Goal: Register for event/course

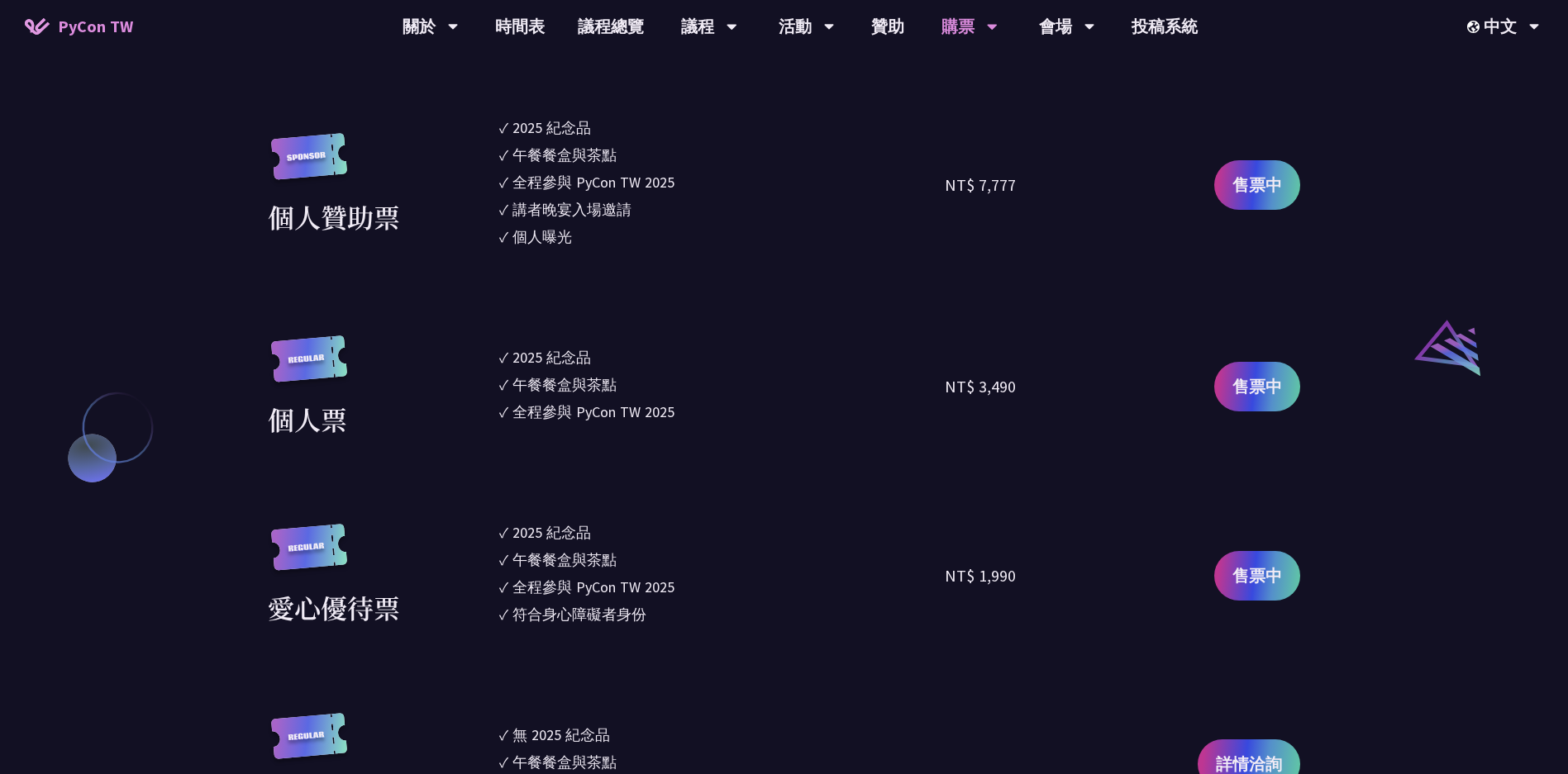
scroll to position [1630, 0]
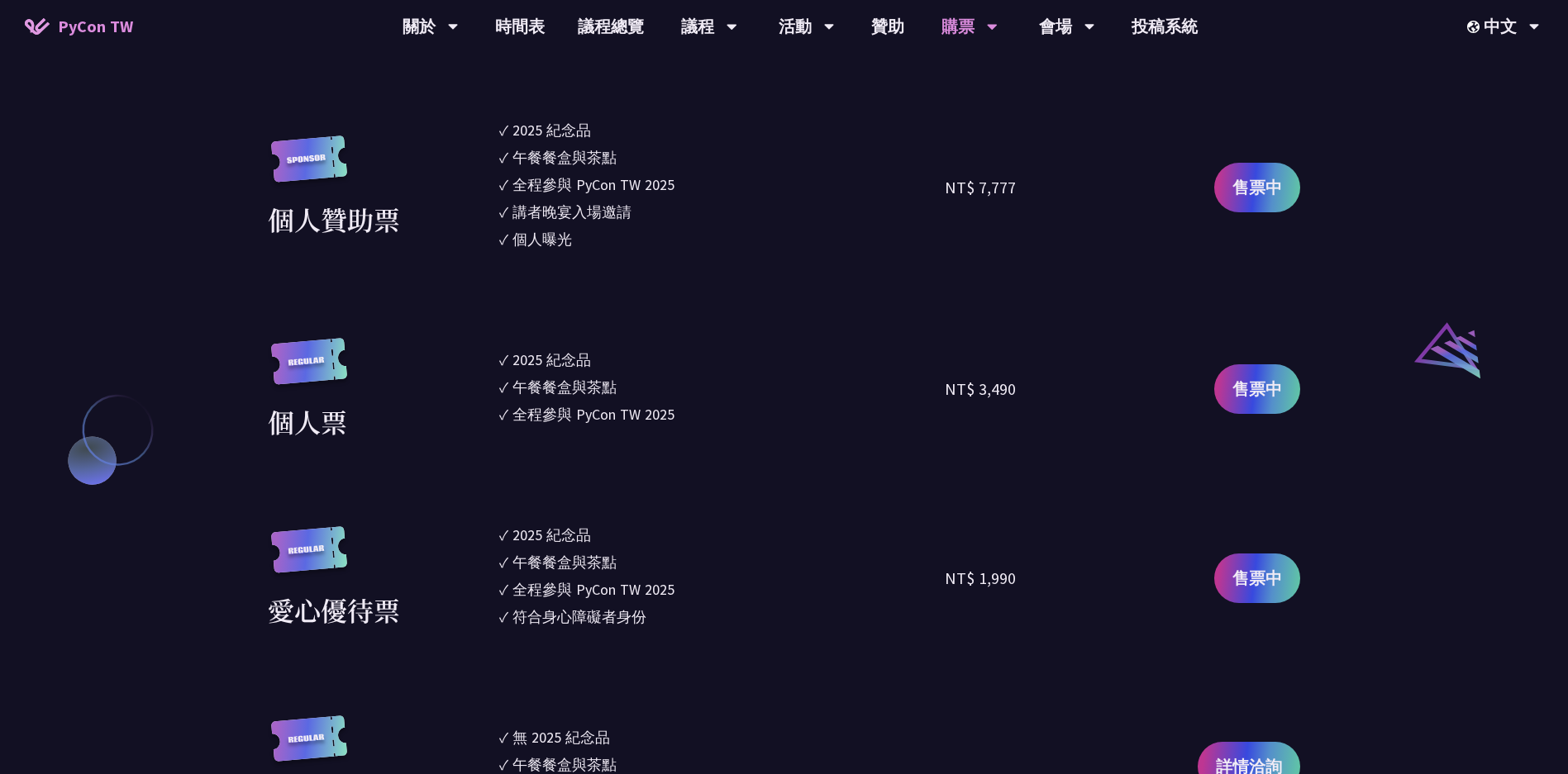
drag, startPoint x: 496, startPoint y: 349, endPoint x: 766, endPoint y: 422, distance: 279.7
click at [766, 423] on div "個人票 ✓ 2025 [PERSON_NAME]✓ 午餐餐盒與茶點 ✓ 全程參與 PyCon TW 2025 NT$ 3,490 售票中" at bounding box center [784, 389] width 1033 height 103
click at [744, 440] on section "企業票 ✓ 2025 [PERSON_NAME]✓ 午餐餐盒與茶點 ✓ 全程參與 PyCon TW 2025 ✓ 活動結束後一週提供企業報帳發票 NT$ 6,…" at bounding box center [784, 250] width 1033 height 1137
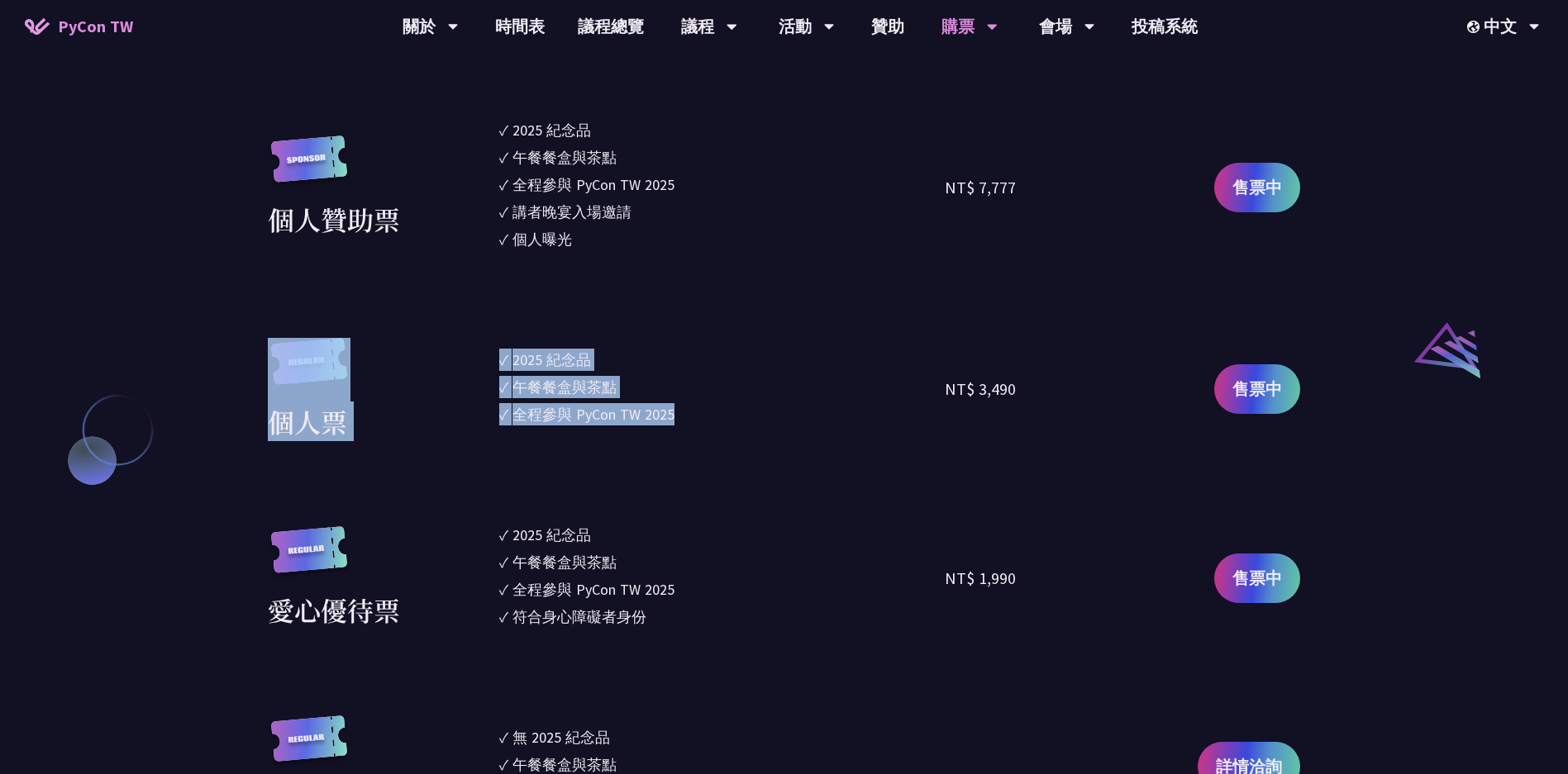
drag, startPoint x: 764, startPoint y: 444, endPoint x: 469, endPoint y: 334, distance: 314.8
click at [469, 334] on section "企業票 ✓ 2025 [PERSON_NAME]✓ 午餐餐盒與茶點 ✓ 全程參與 PyCon TW 2025 ✓ 活動結束後一週提供企業報帳發票 NT$ 6,…" at bounding box center [784, 250] width 1033 height 1137
click at [435, 344] on div "個人票" at bounding box center [380, 389] width 223 height 103
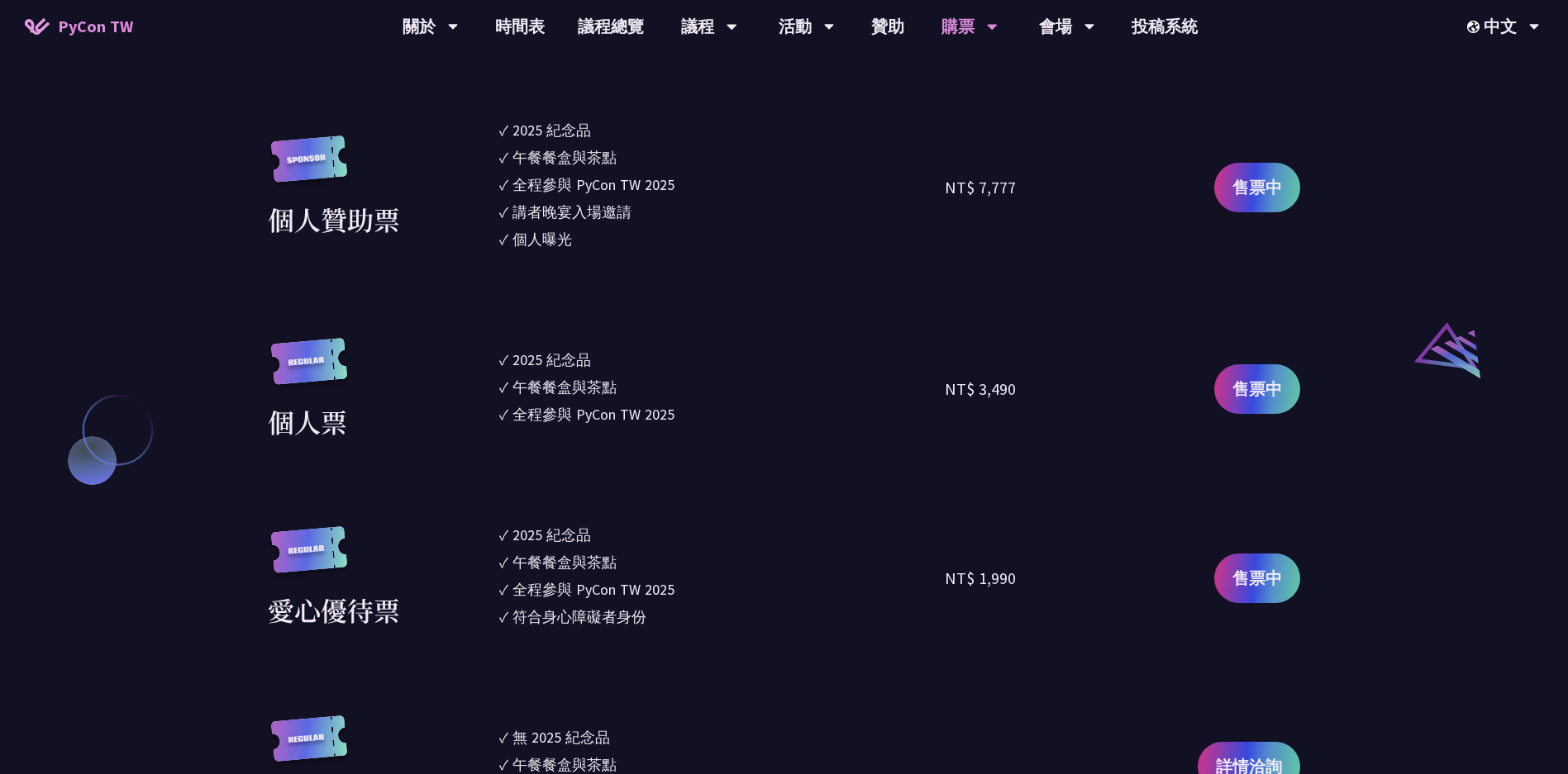
drag, startPoint x: 443, startPoint y: 346, endPoint x: 1030, endPoint y: 427, distance: 592.6
click at [1030, 427] on div "個人票 ✓ 2025 [PERSON_NAME]✓ 午餐餐盒與茶點 ✓ 全程參與 PyCon TW 2025 NT$ 3,490 售票中" at bounding box center [784, 389] width 1033 height 103
click at [988, 439] on div "NT$ 3,490" at bounding box center [1056, 389] width 223 height 103
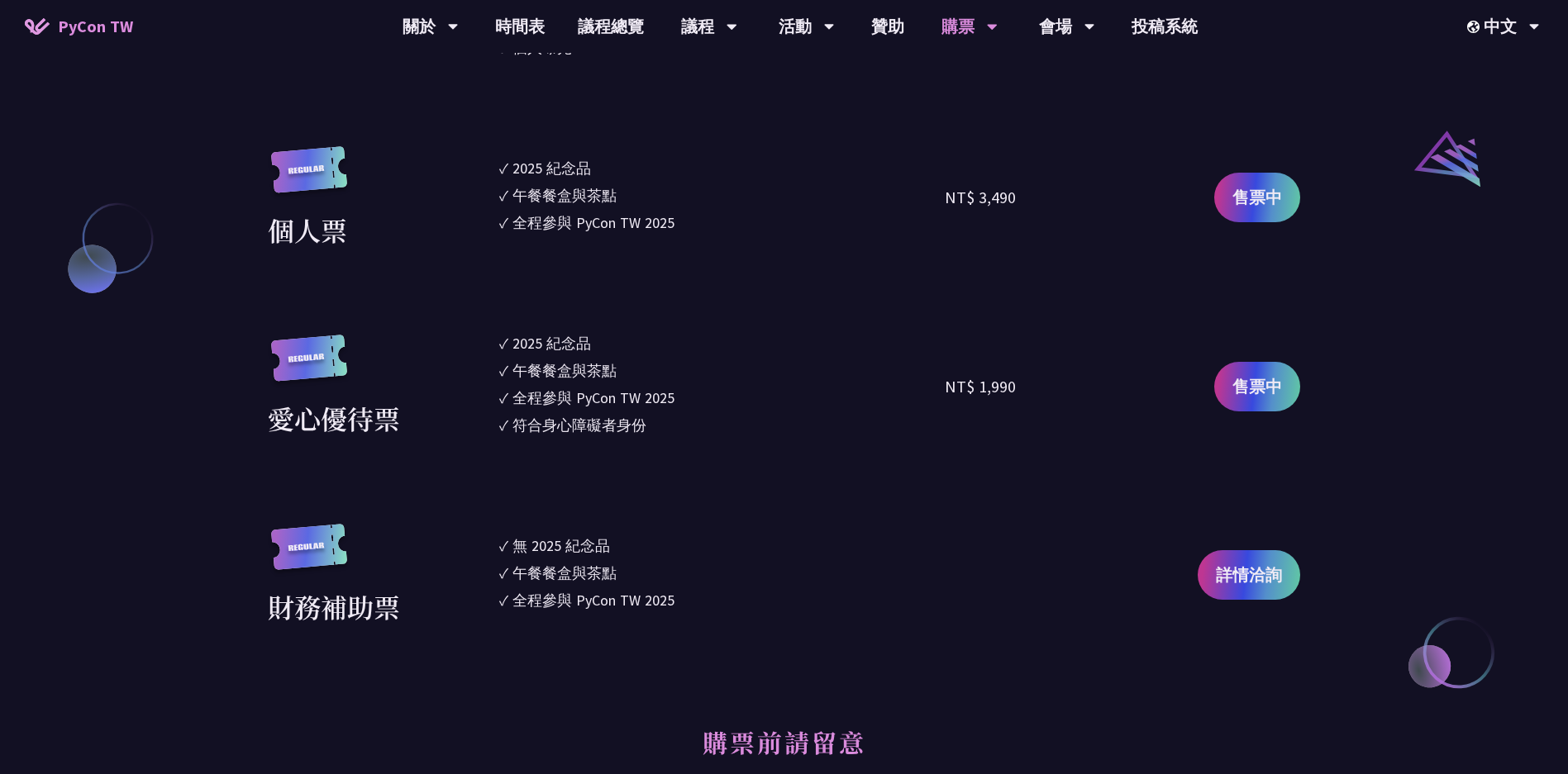
scroll to position [1856, 0]
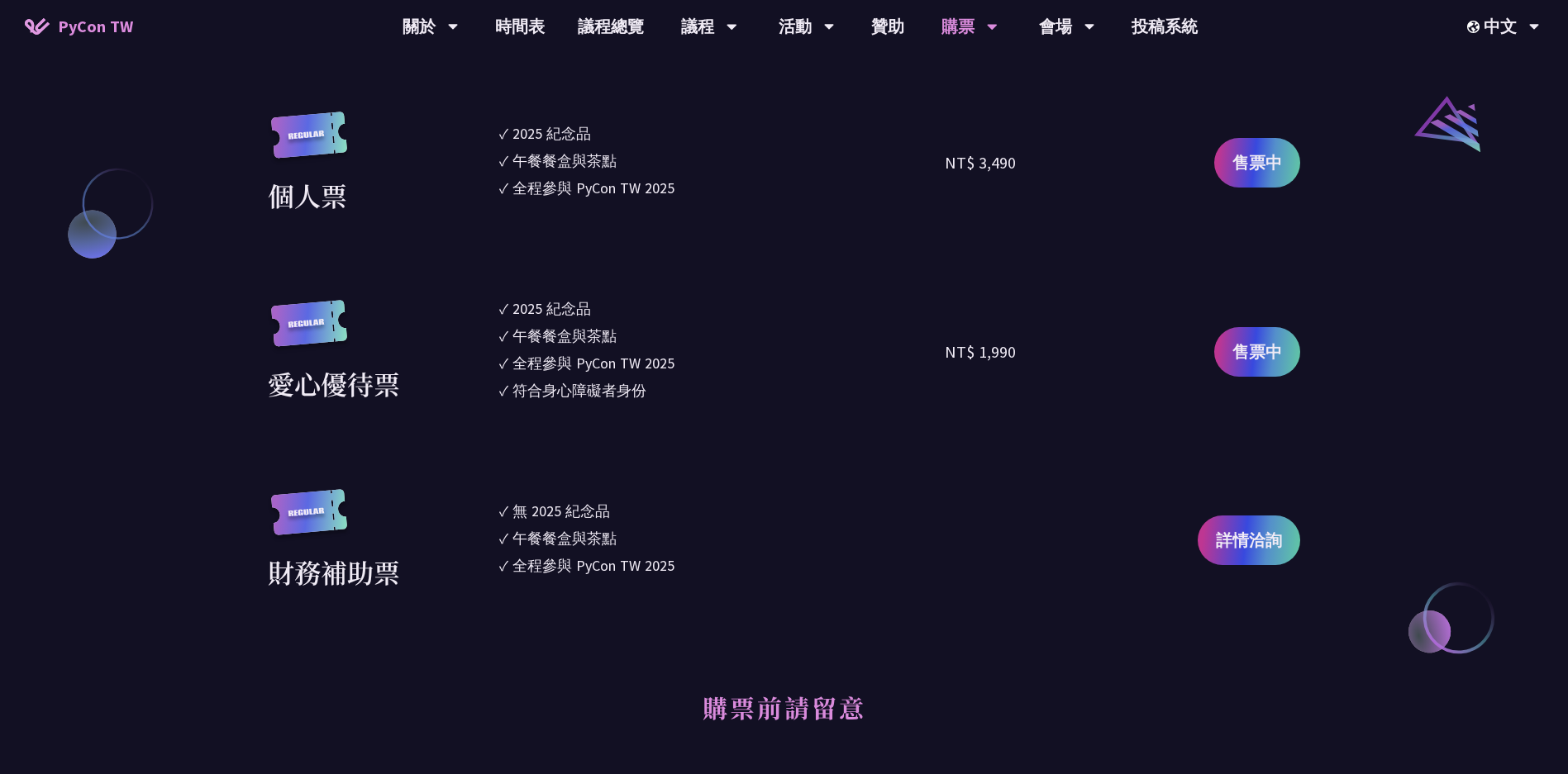
drag, startPoint x: 854, startPoint y: 325, endPoint x: 1055, endPoint y: 388, distance: 210.6
click at [1055, 388] on section "企業票 ✓ 2025 [PERSON_NAME]✓ 午餐餐盒與茶點 ✓ 全程參與 PyCon TW 2025 ✓ 活動結束後一週提供企業報帳發票 NT$ 6,…" at bounding box center [784, 23] width 1033 height 1137
click at [1007, 402] on div "NT$ 1,990" at bounding box center [1056, 351] width 223 height 109
click at [1263, 350] on span "售票中" at bounding box center [1257, 352] width 50 height 25
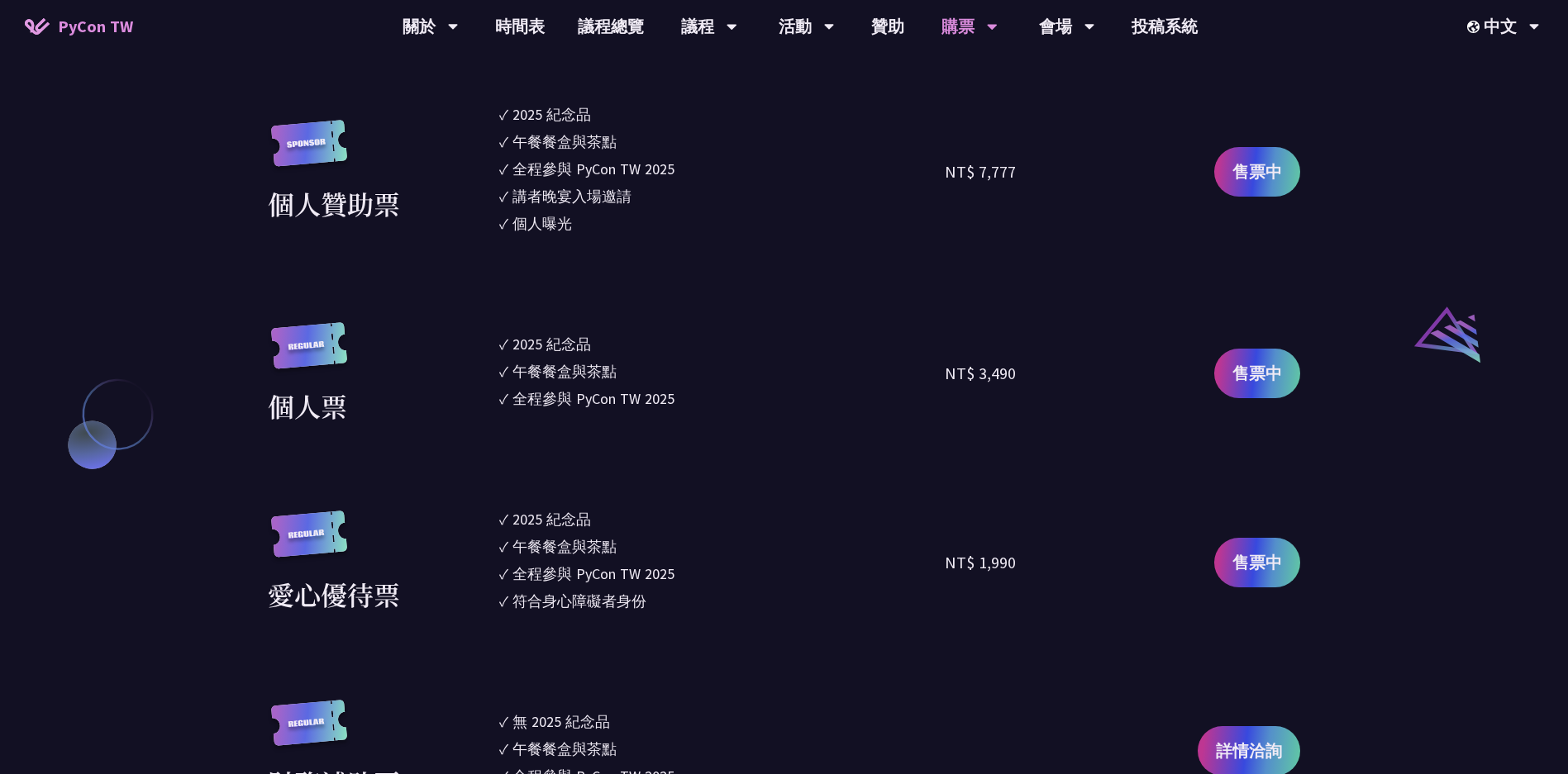
scroll to position [1643, 0]
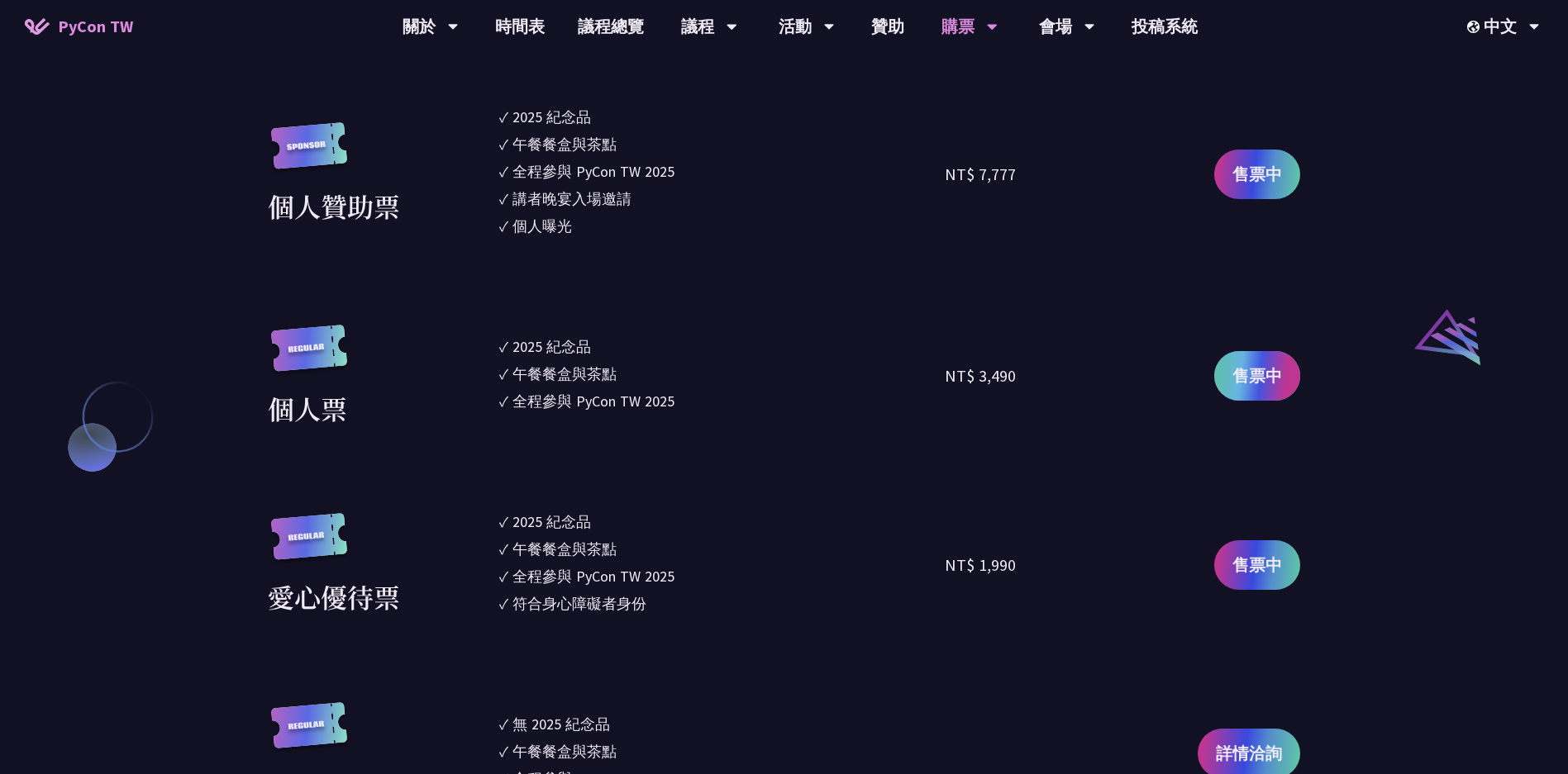
click at [1248, 391] on link "售票中" at bounding box center [1257, 376] width 86 height 50
